Goal: Information Seeking & Learning: Learn about a topic

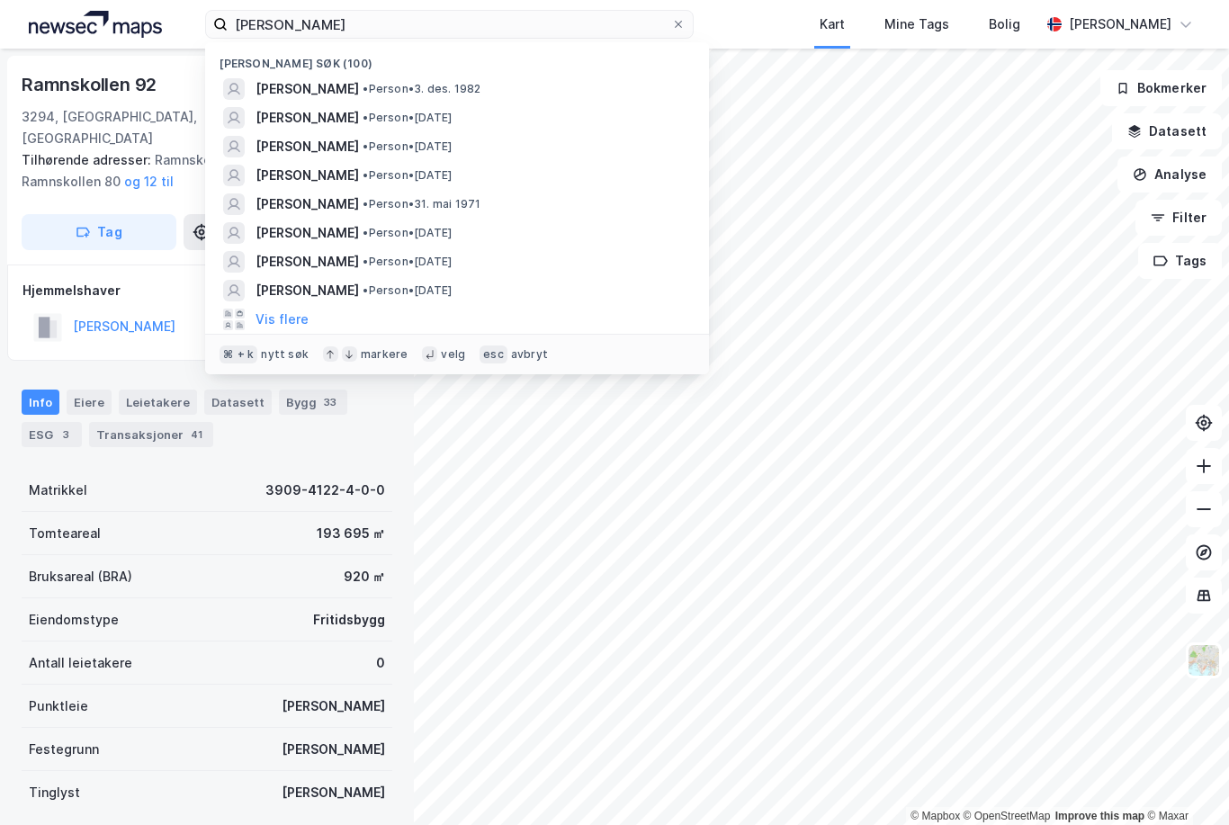
scroll to position [58, 0]
click at [359, 90] on span "[PERSON_NAME]" at bounding box center [306, 89] width 103 height 22
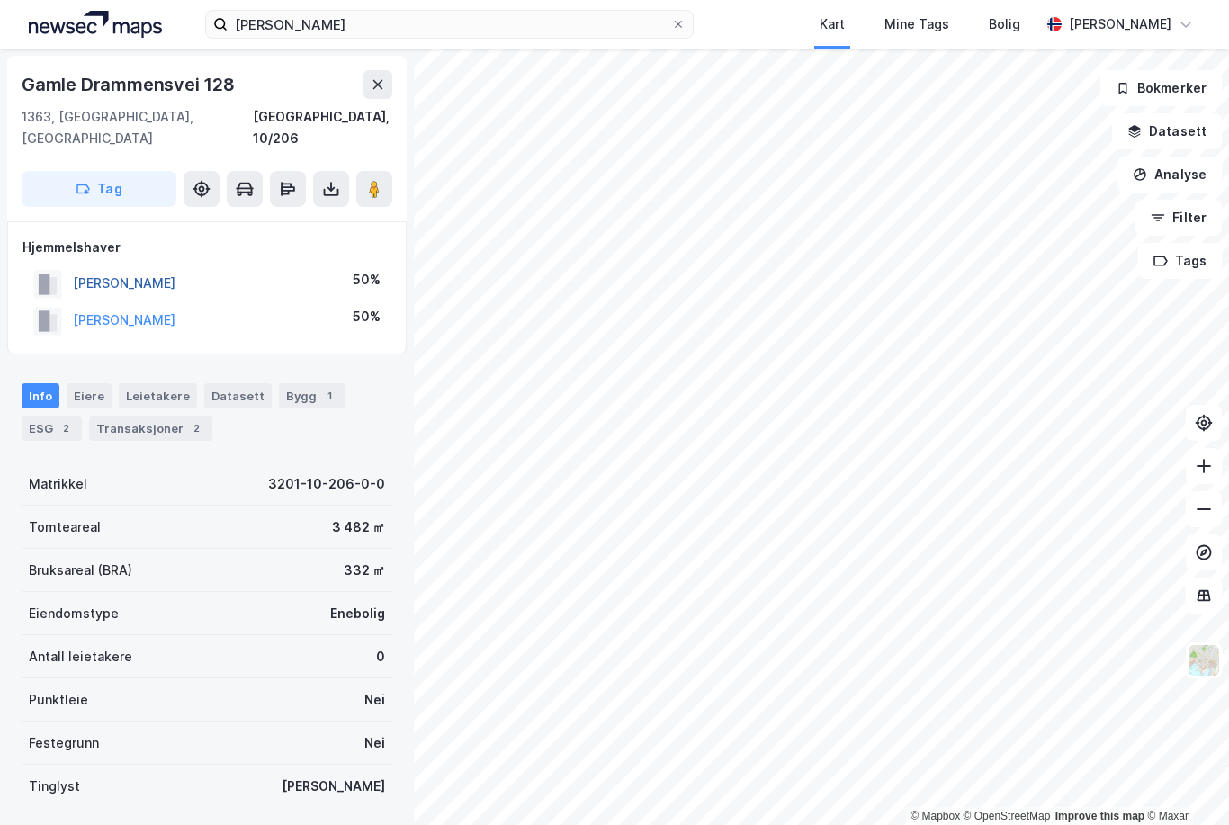
click at [0, 0] on button "[PERSON_NAME]" at bounding box center [0, 0] width 0 height 0
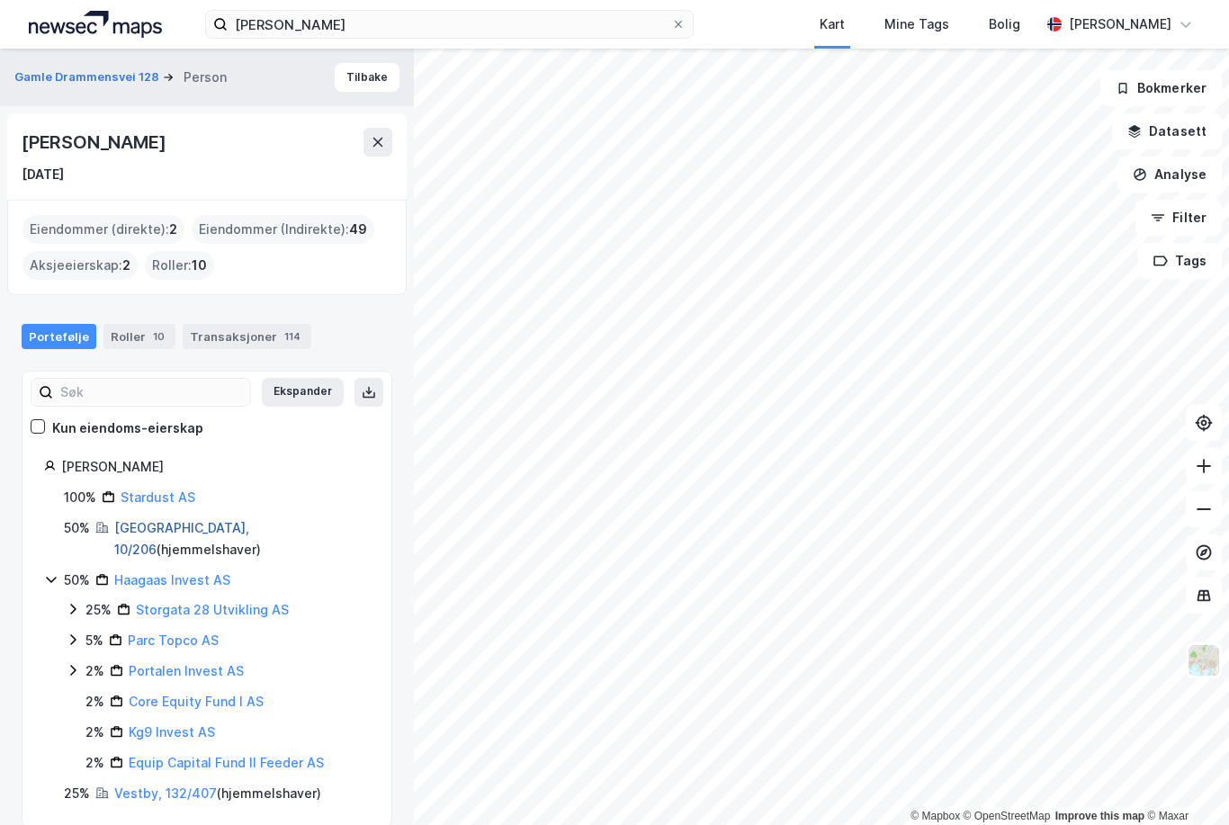
click at [164, 520] on link "[GEOGRAPHIC_DATA], 10/206" at bounding box center [181, 538] width 135 height 37
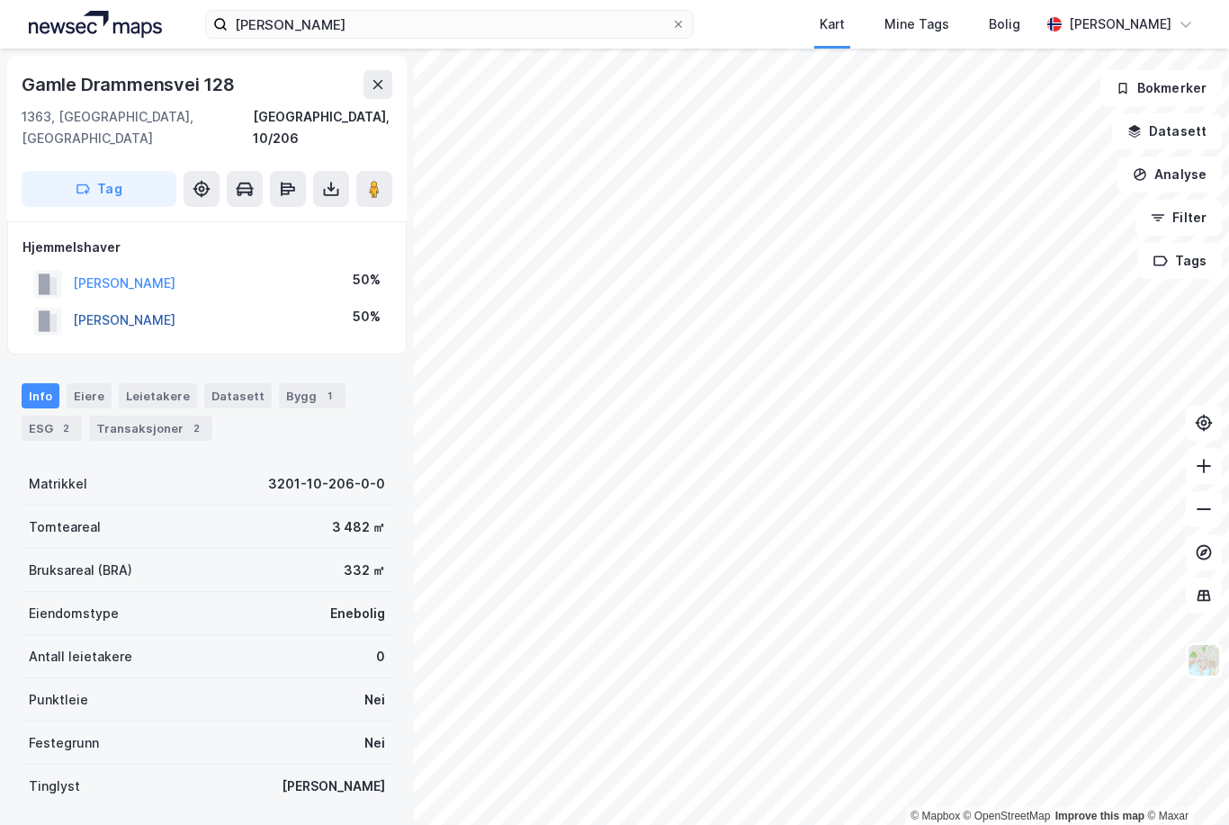
click at [0, 0] on button "[PERSON_NAME]" at bounding box center [0, 0] width 0 height 0
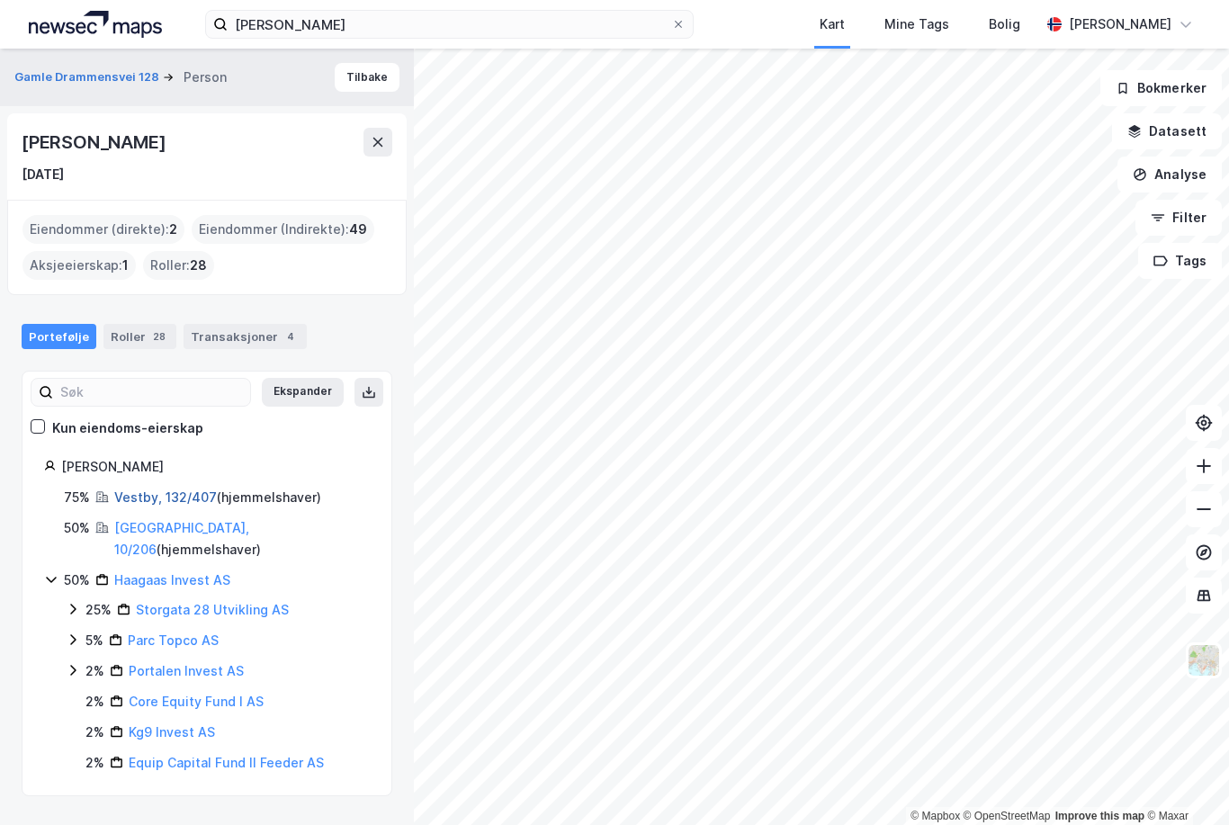
click at [163, 489] on link "Vestby, 132/407" at bounding box center [165, 496] width 103 height 15
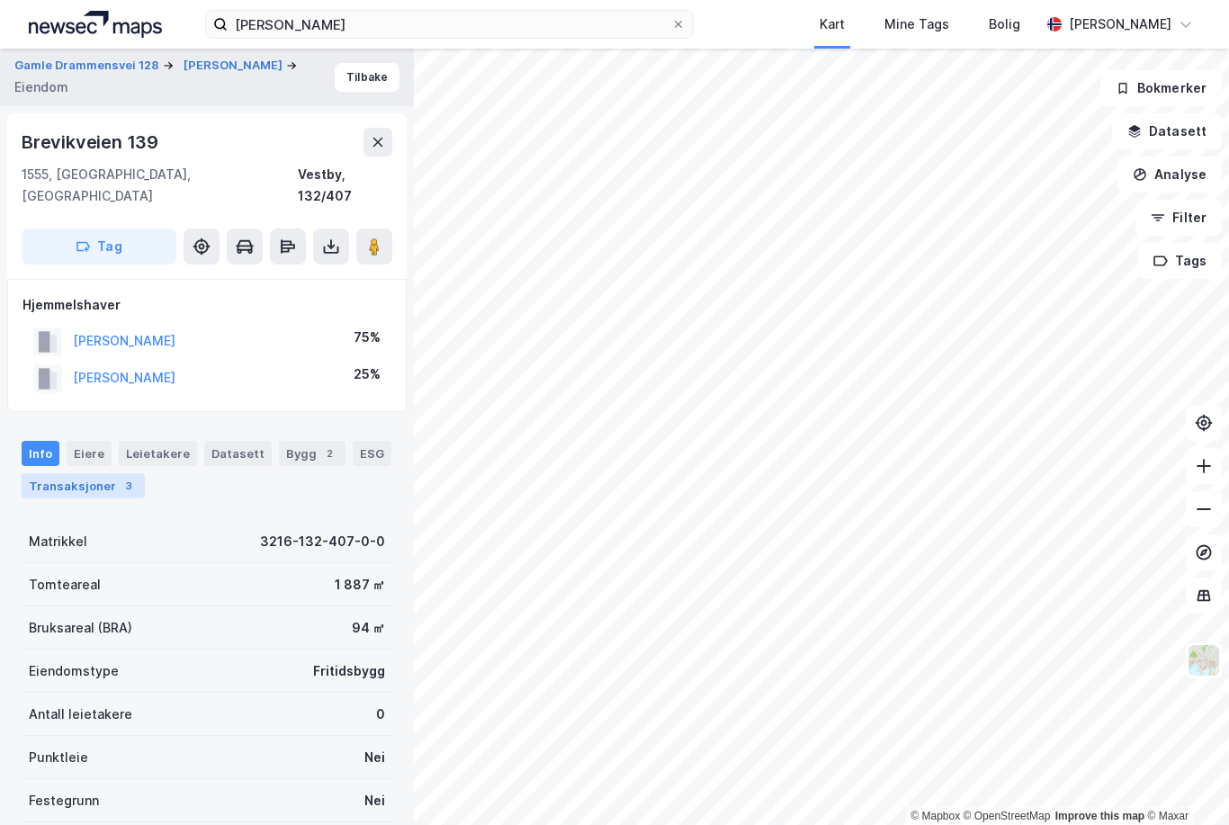
click at [76, 473] on div "Transaksjoner 3" at bounding box center [83, 485] width 123 height 25
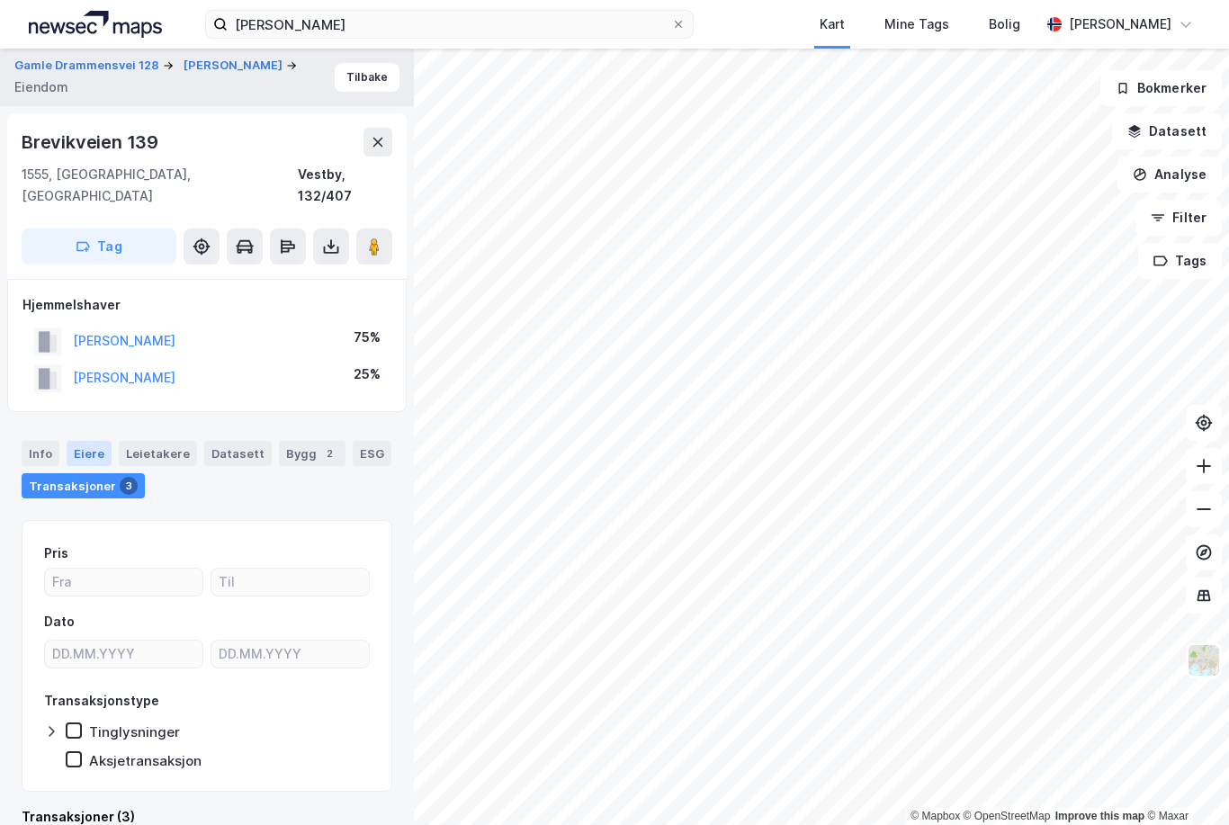
click at [82, 441] on div "Eiere" at bounding box center [89, 453] width 45 height 25
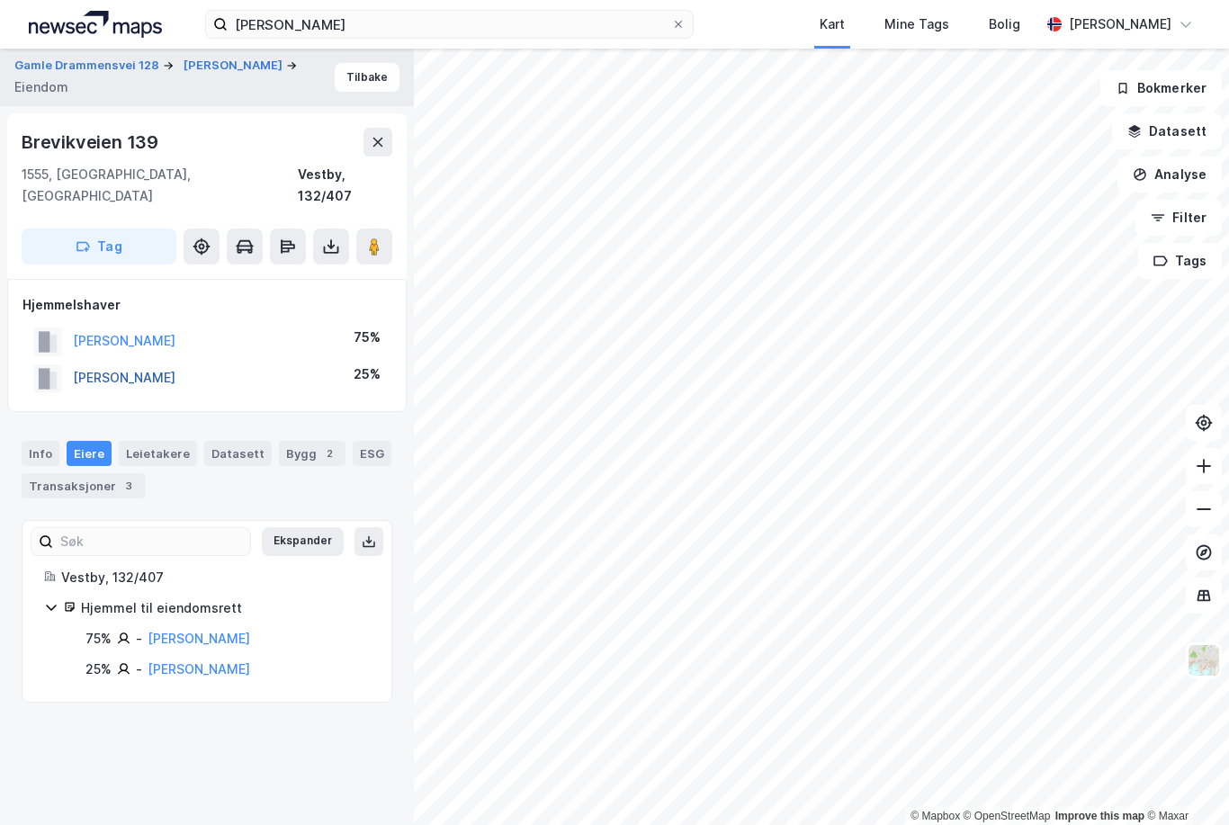
click at [0, 0] on button "[PERSON_NAME]" at bounding box center [0, 0] width 0 height 0
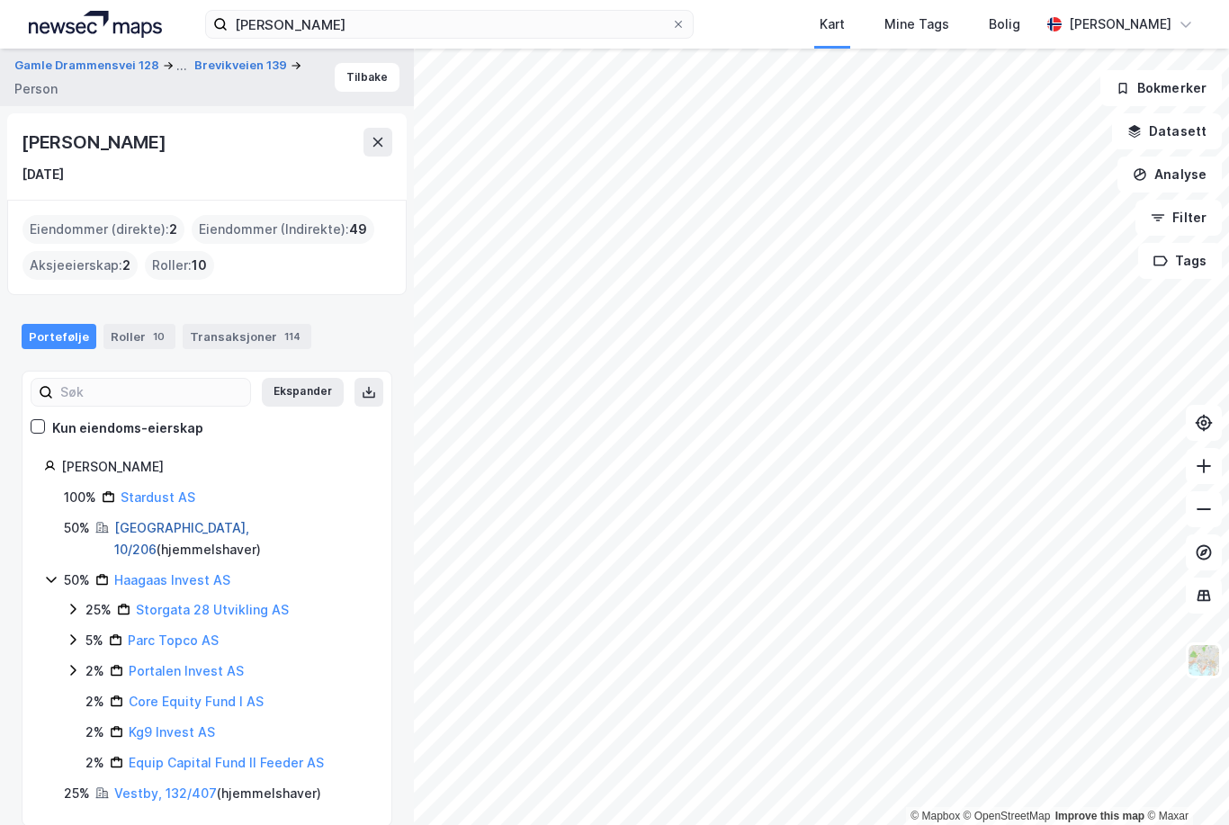
click at [151, 520] on link "[GEOGRAPHIC_DATA], 10/206" at bounding box center [181, 538] width 135 height 37
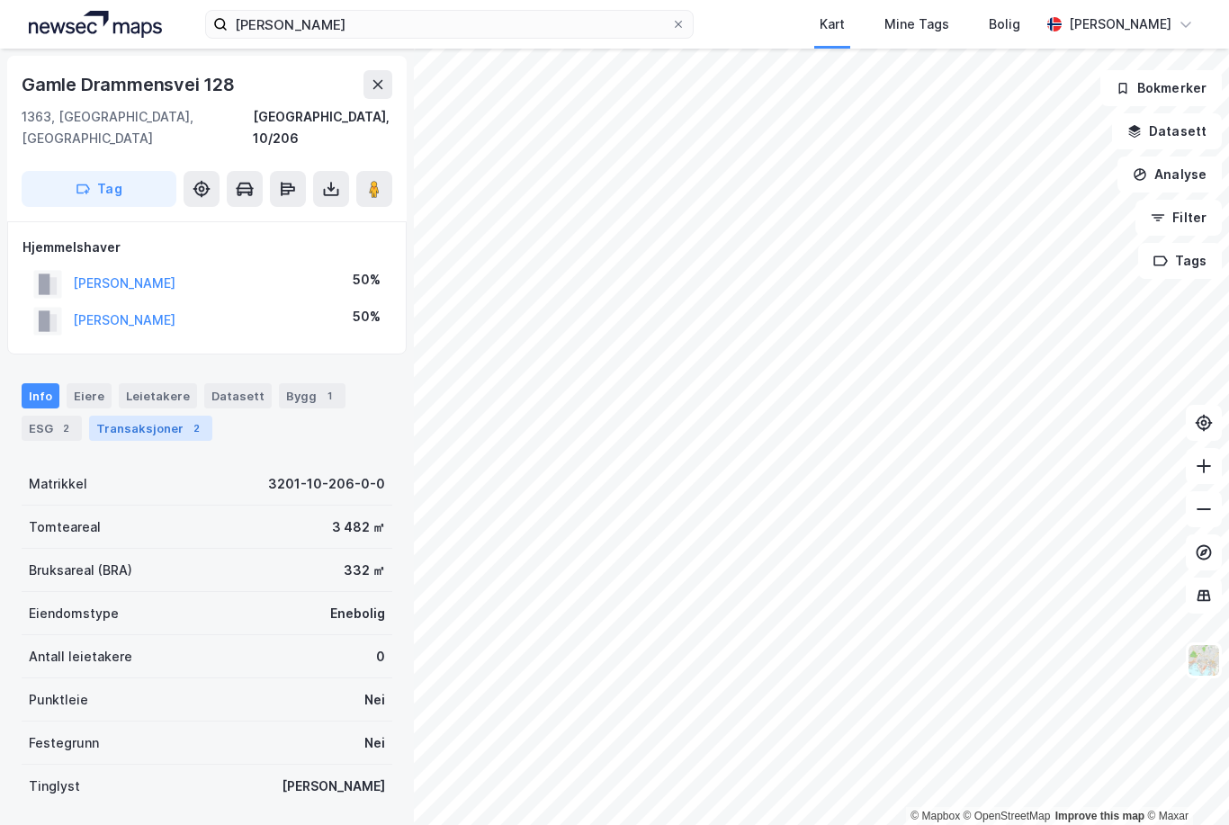
click at [123, 416] on div "Transaksjoner 2" at bounding box center [150, 428] width 123 height 25
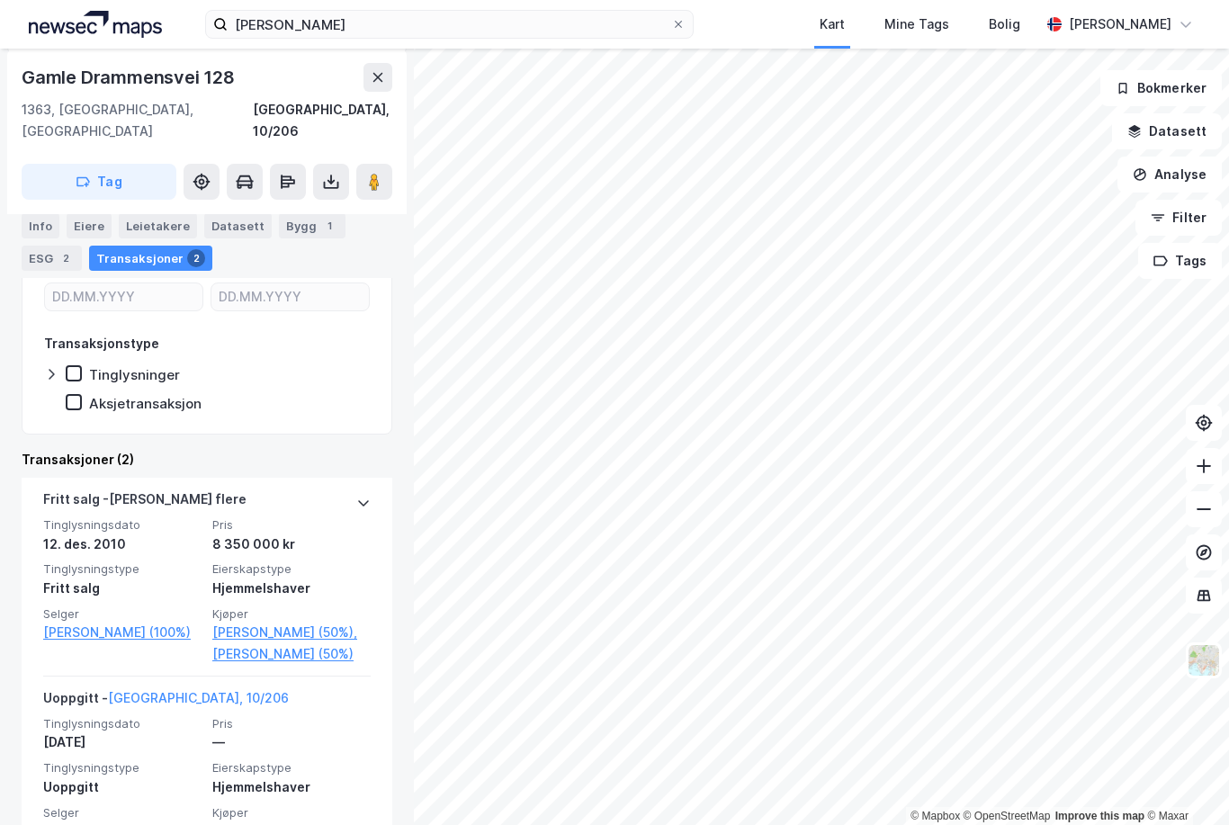
scroll to position [299, 0]
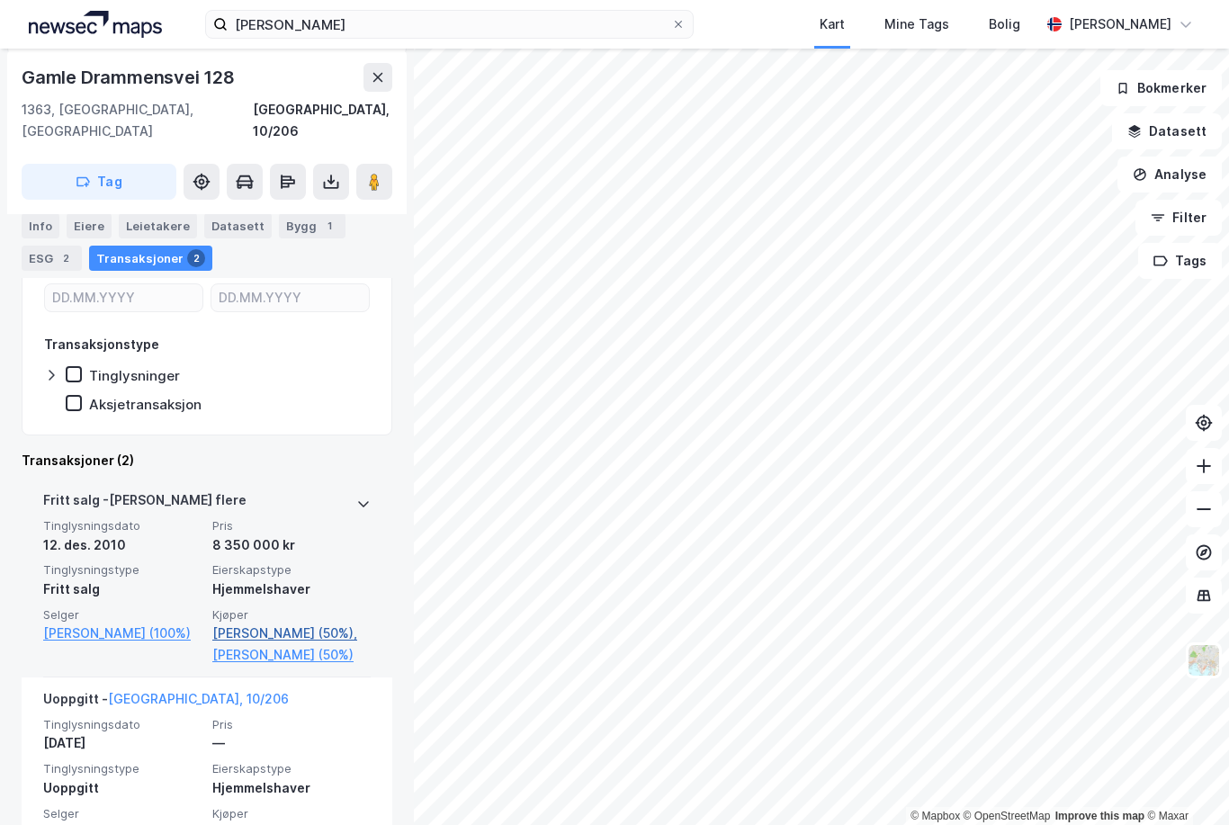
click at [301, 623] on link "[PERSON_NAME] (50%)," at bounding box center [291, 634] width 158 height 22
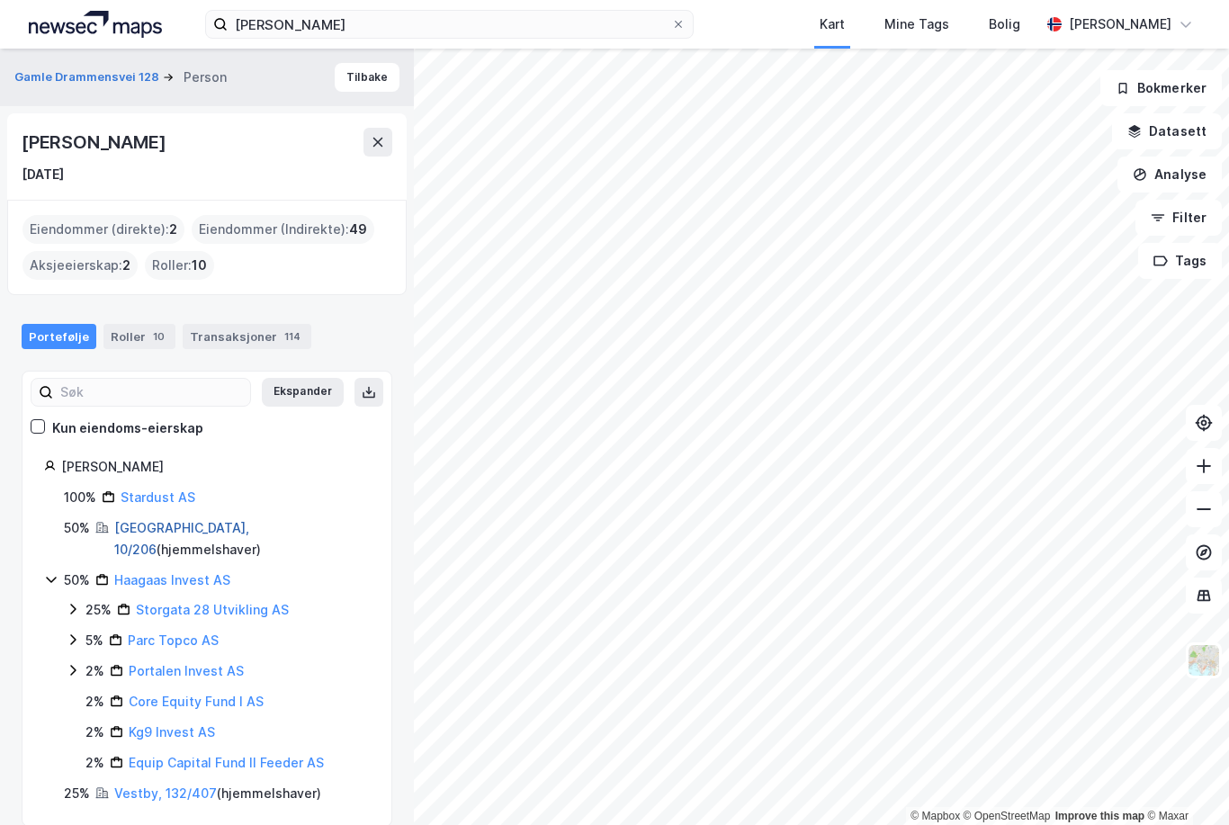
click at [138, 520] on link "[GEOGRAPHIC_DATA], 10/206" at bounding box center [181, 538] width 135 height 37
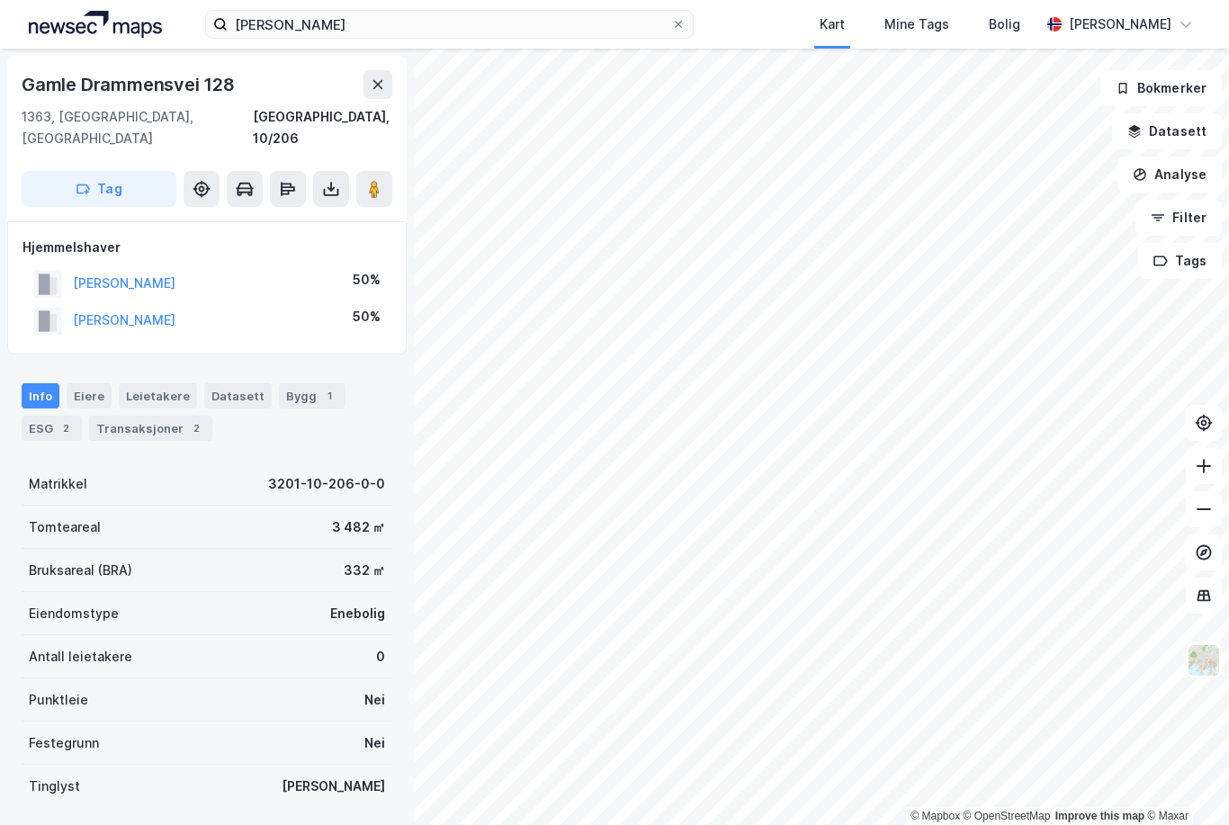
scroll to position [110, 0]
